Goal: Task Accomplishment & Management: Manage account settings

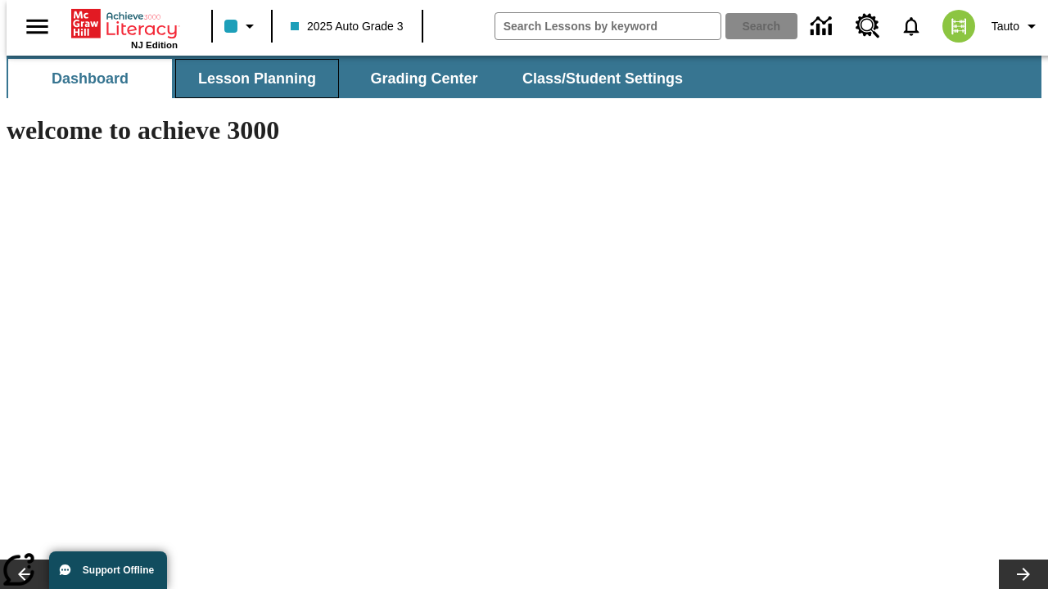
click at [250, 79] on button "Lesson Planning" at bounding box center [257, 78] width 164 height 39
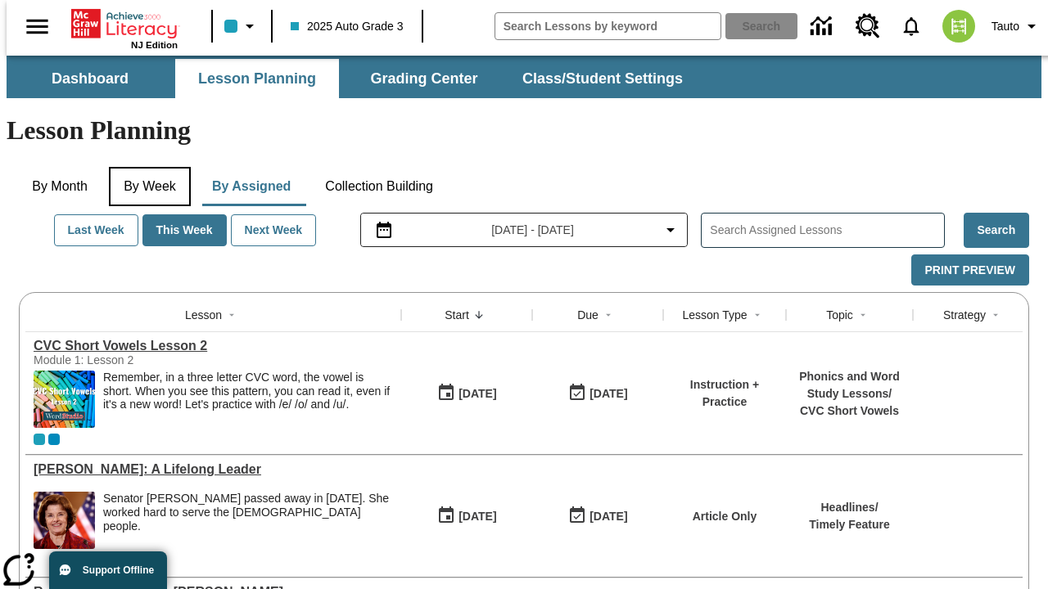
click at [147, 167] on button "By Week" at bounding box center [150, 186] width 82 height 39
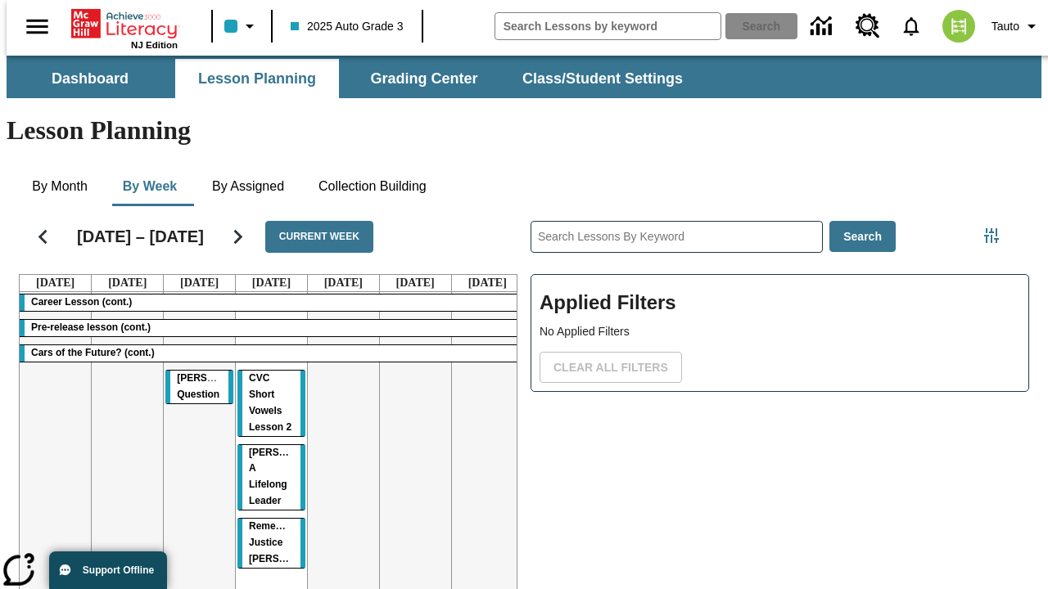
click at [480, 407] on tr "Career Lesson (cont.) Pre-release lesson (cont.) Cars of the Future? (cont.) Jo…" at bounding box center [271, 468] width 503 height 353
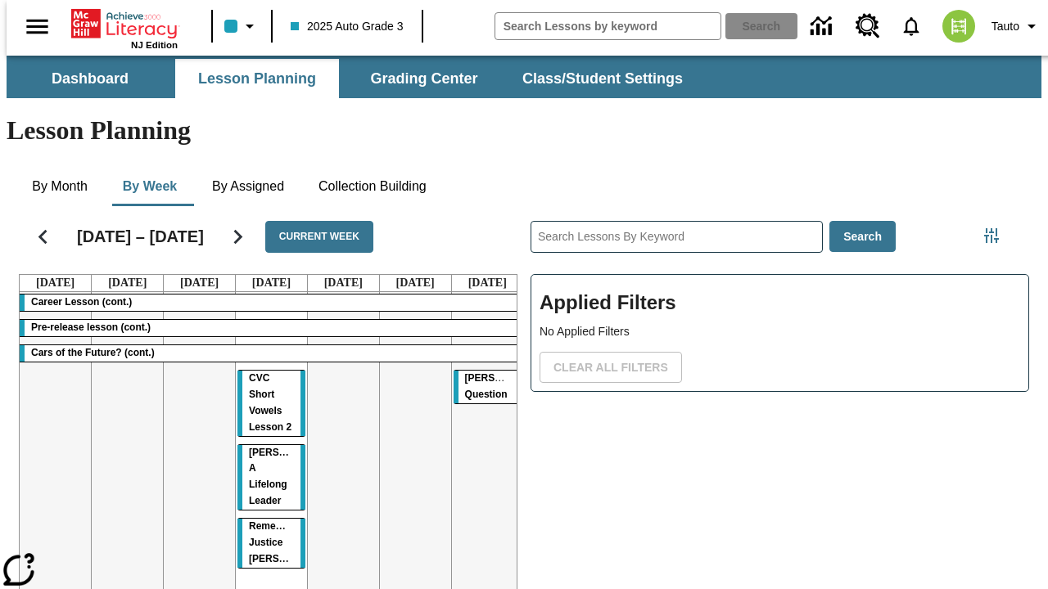
click at [475, 372] on span "[PERSON_NAME] Question" at bounding box center [506, 386] width 83 height 28
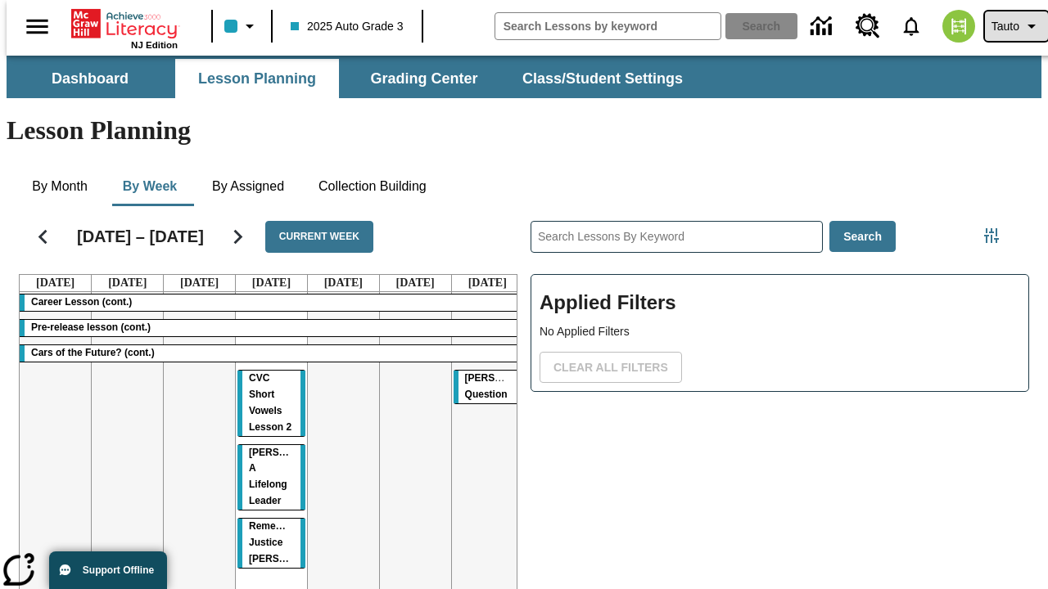
click at [1008, 26] on span "Tauto" at bounding box center [1005, 26] width 28 height 17
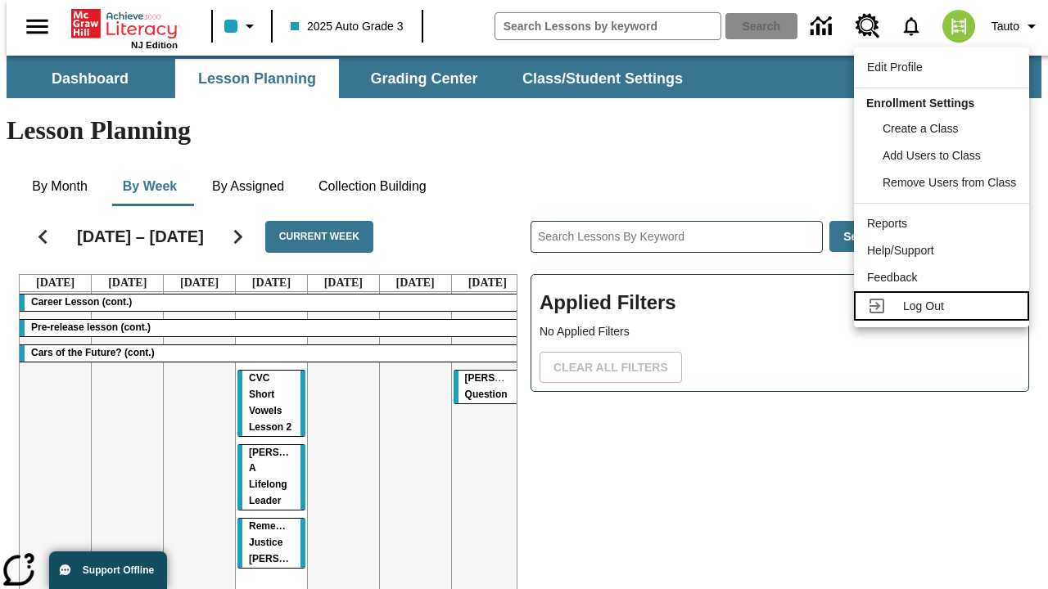
click at [944, 306] on span "Log Out" at bounding box center [923, 306] width 41 height 13
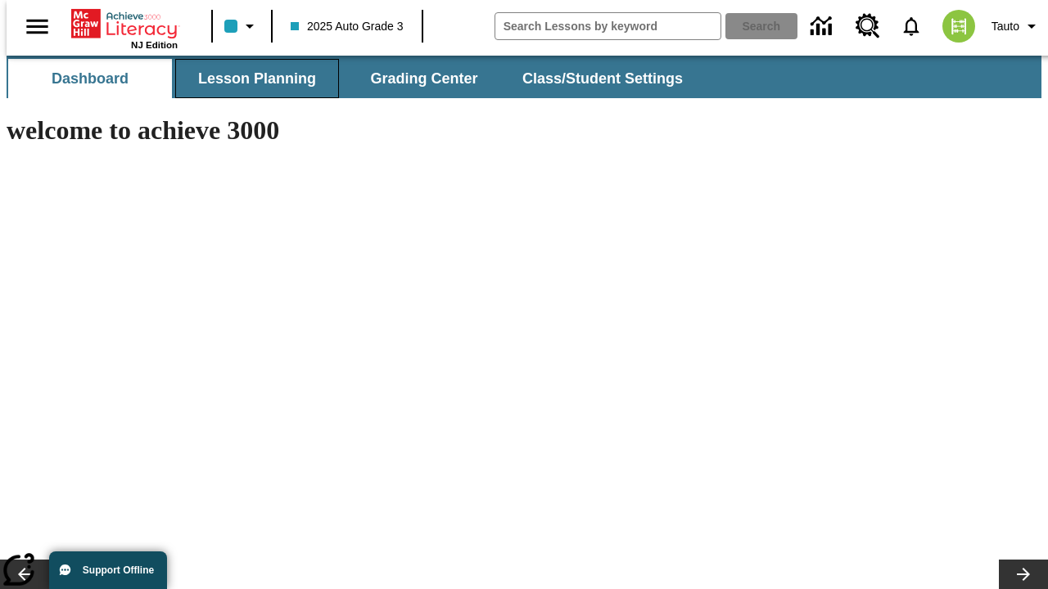
click at [250, 79] on button "Lesson Planning" at bounding box center [257, 78] width 164 height 39
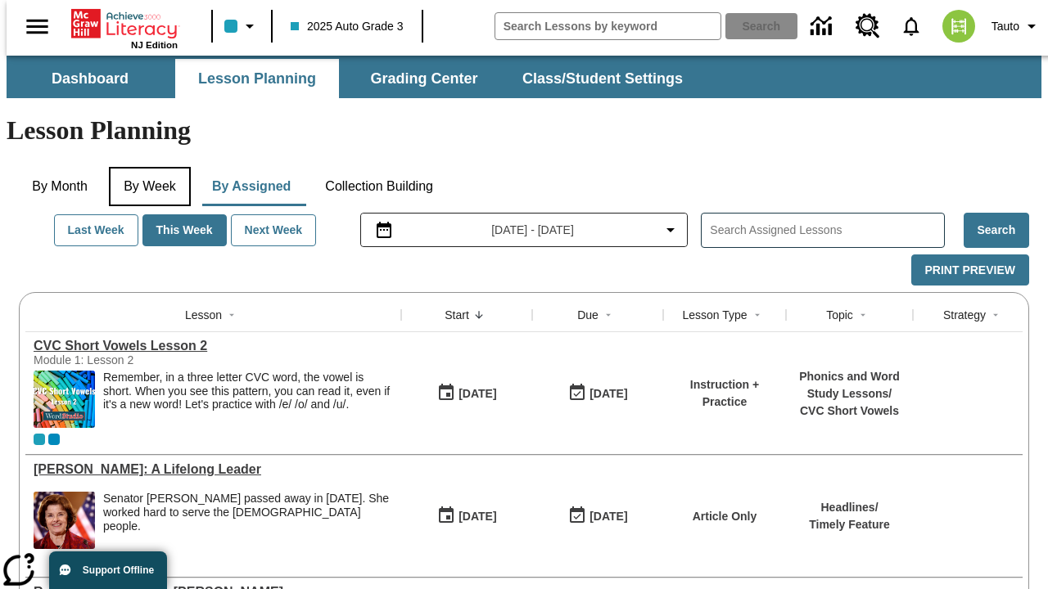
click at [147, 167] on button "By Week" at bounding box center [150, 186] width 82 height 39
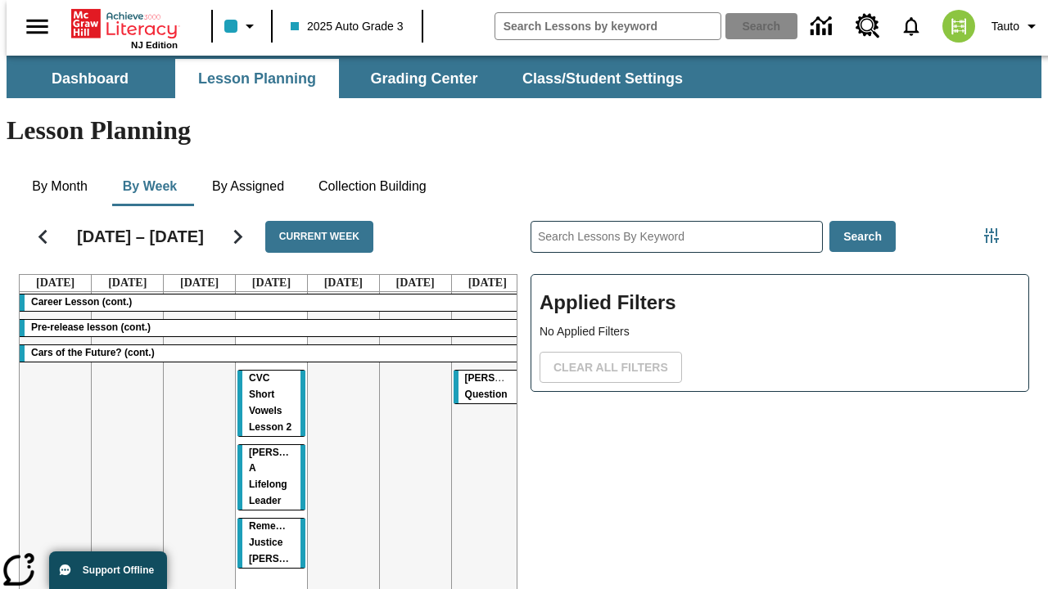
click at [192, 407] on tr "Career Lesson (cont.) Pre-release lesson (cont.) Cars of the Future? (cont.) CV…" at bounding box center [271, 468] width 503 height 353
click at [187, 372] on span "[PERSON_NAME] Question" at bounding box center [218, 386] width 83 height 28
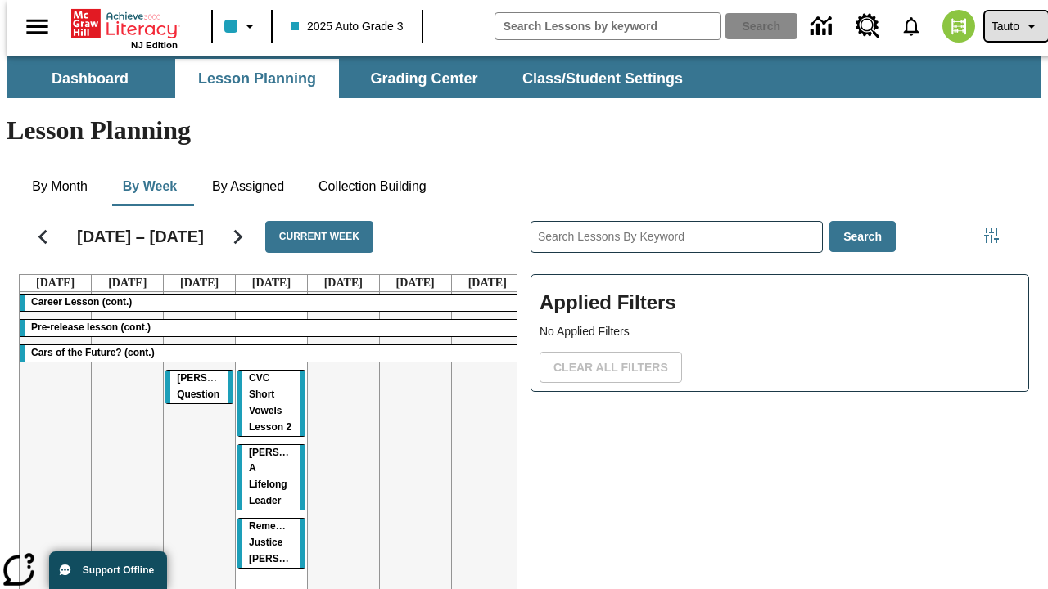
click at [1008, 26] on span "Tauto" at bounding box center [1005, 26] width 28 height 17
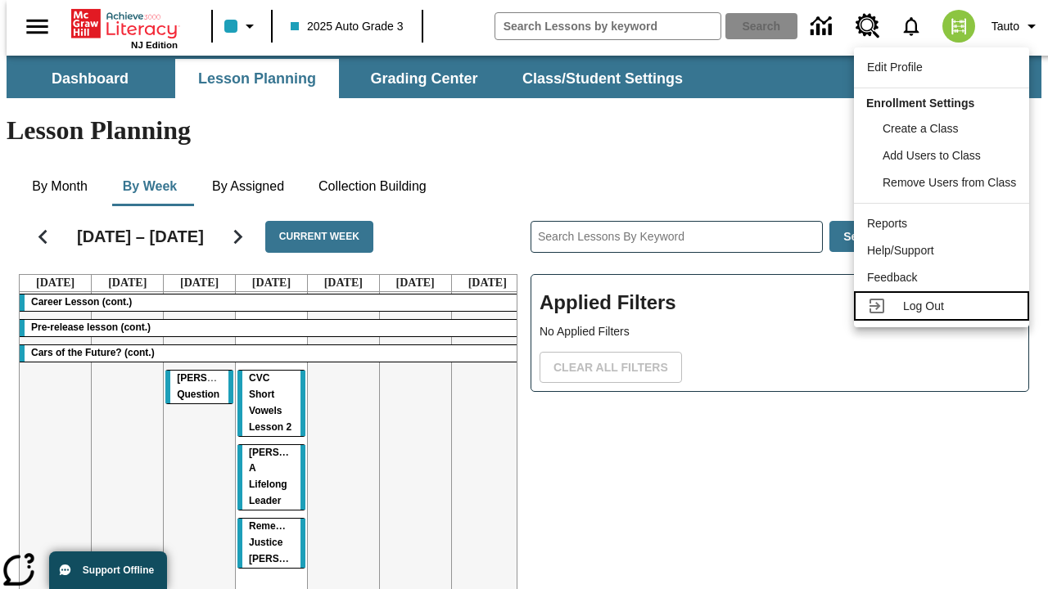
click at [944, 306] on span "Log Out" at bounding box center [923, 306] width 41 height 13
